Goal: Task Accomplishment & Management: Use online tool/utility

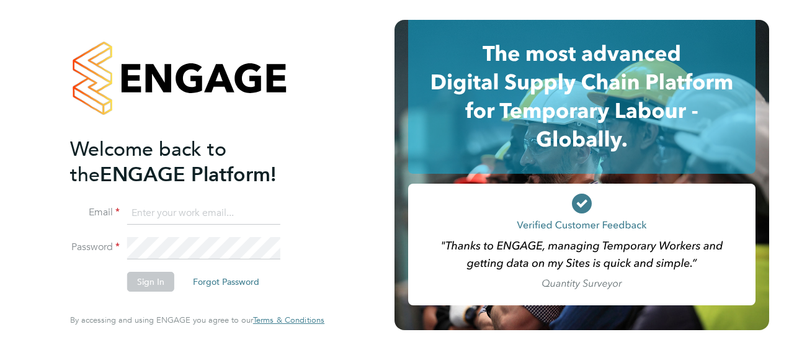
type input "colette.hall@justice.gov.uk"
click at [133, 287] on button "Sign In" at bounding box center [150, 282] width 47 height 20
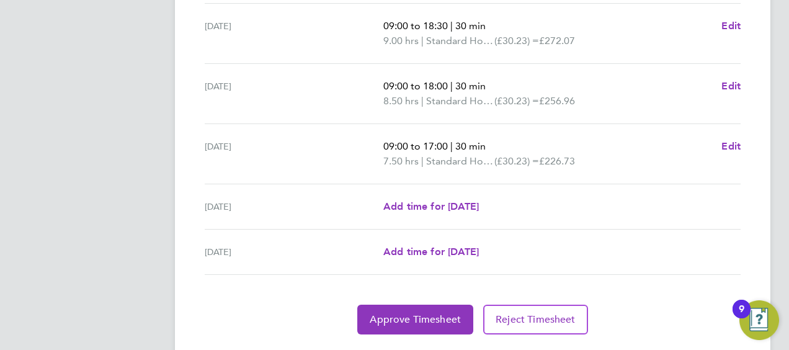
scroll to position [529, 0]
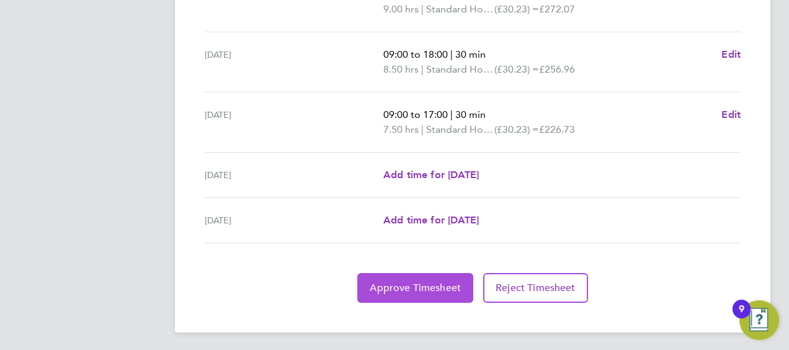
click at [432, 298] on button "Approve Timesheet" at bounding box center [415, 288] width 116 height 30
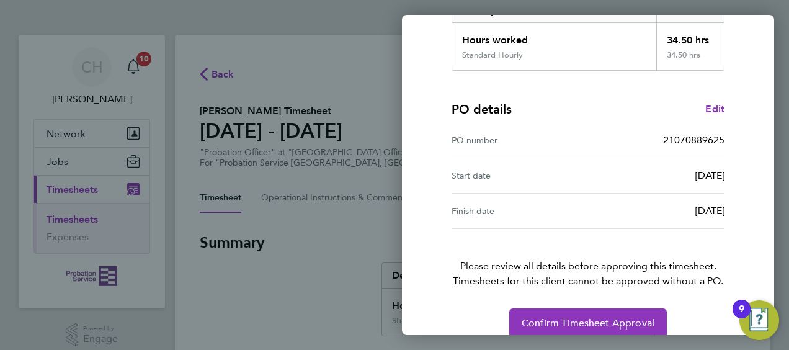
scroll to position [243, 0]
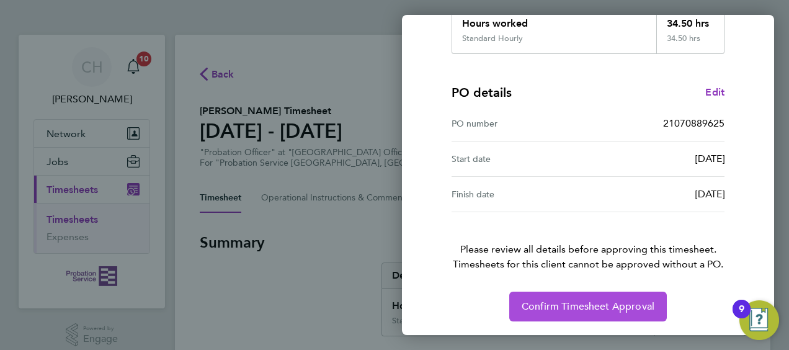
click at [579, 302] on span "Confirm Timesheet Approval" at bounding box center [588, 306] width 133 height 12
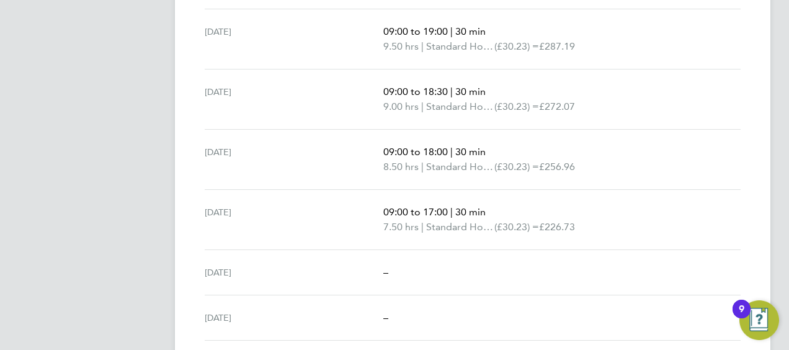
scroll to position [434, 0]
